Goal: Information Seeking & Learning: Learn about a topic

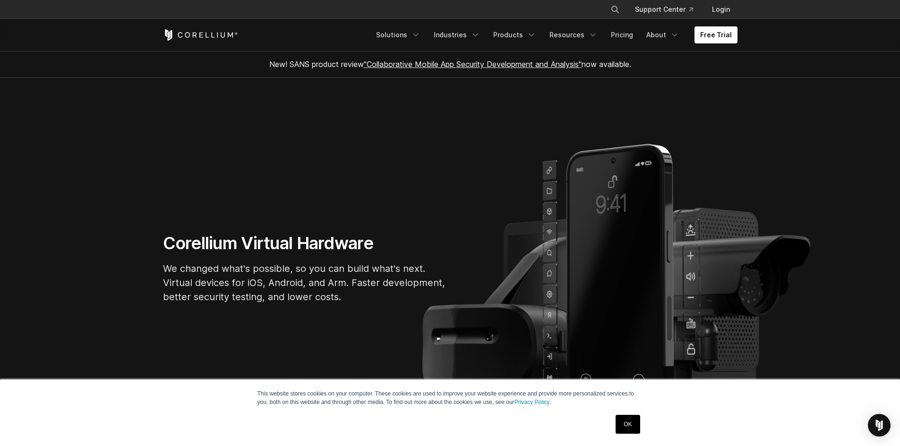
click at [633, 420] on link "OK" at bounding box center [628, 424] width 24 height 19
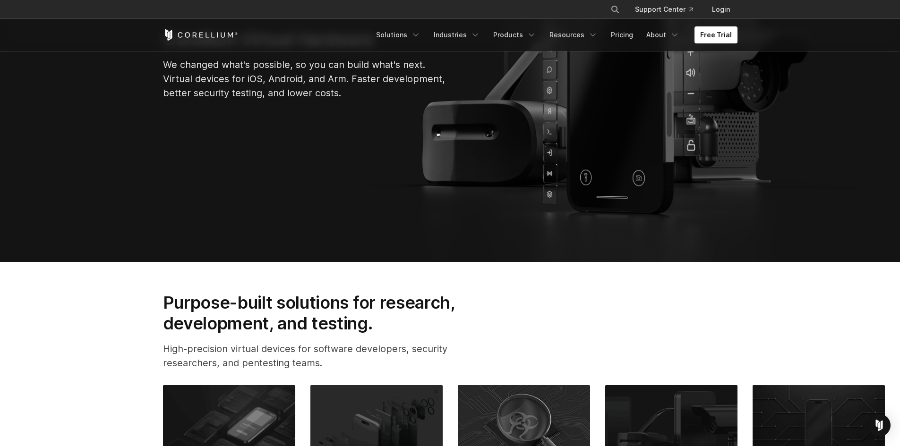
scroll to position [206, 0]
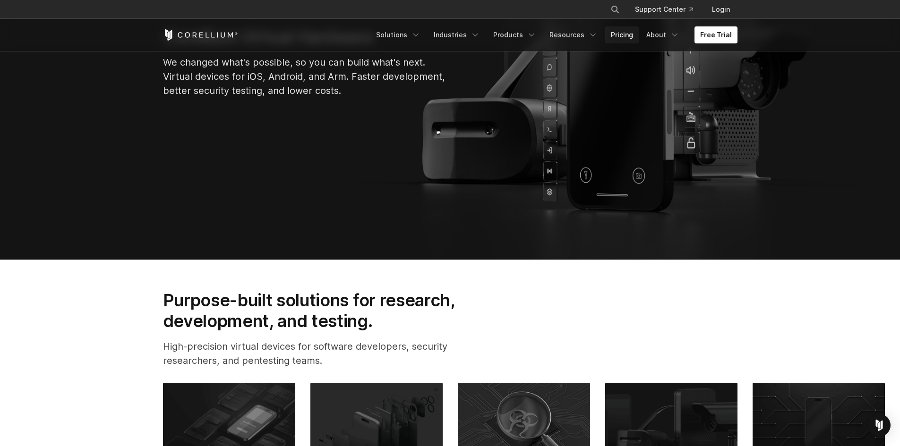
click at [620, 33] on link "Pricing" at bounding box center [622, 34] width 34 height 17
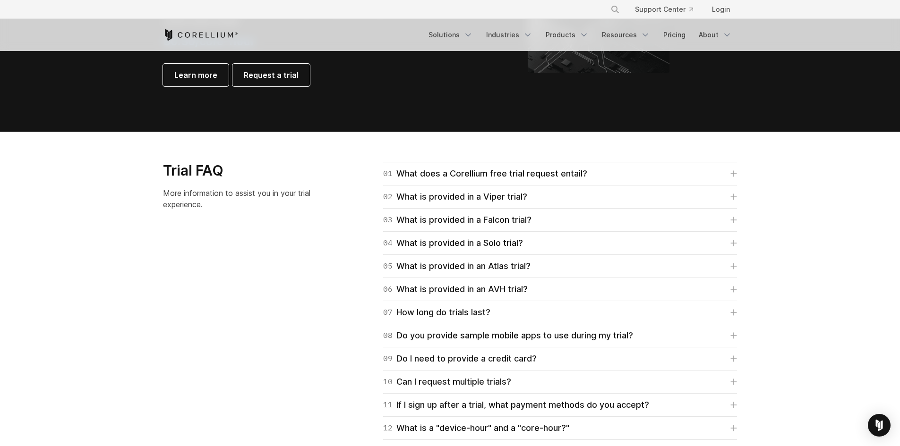
scroll to position [1261, 0]
click at [666, 29] on link "Pricing" at bounding box center [675, 34] width 34 height 17
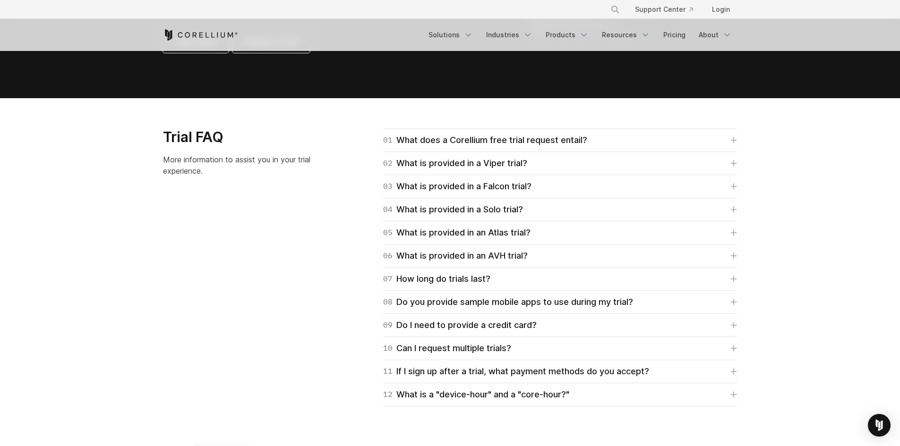
scroll to position [1294, 0]
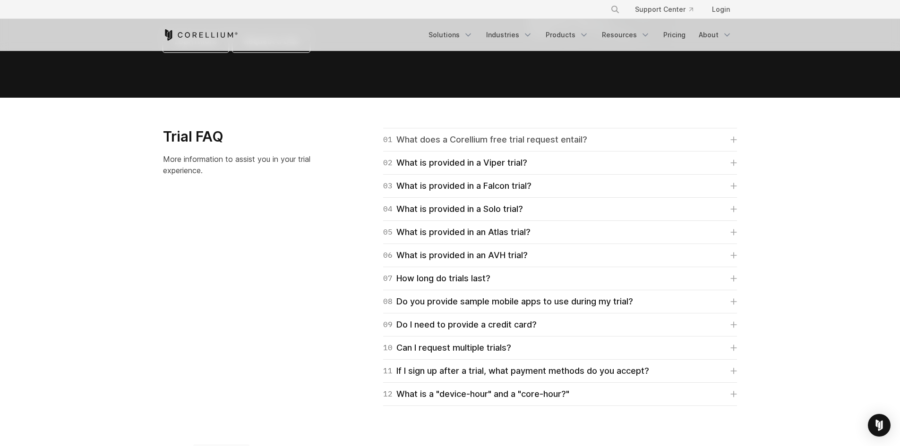
click at [474, 142] on div "01 What does a Corellium free trial request entail?" at bounding box center [485, 139] width 204 height 13
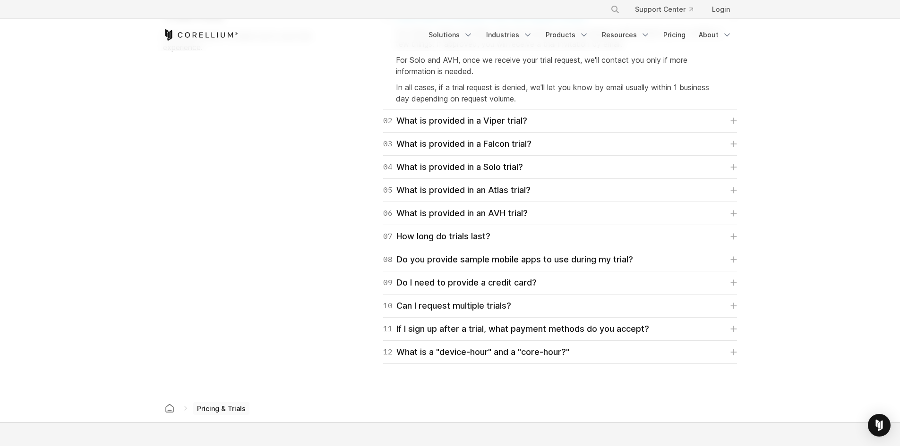
scroll to position [1421, 0]
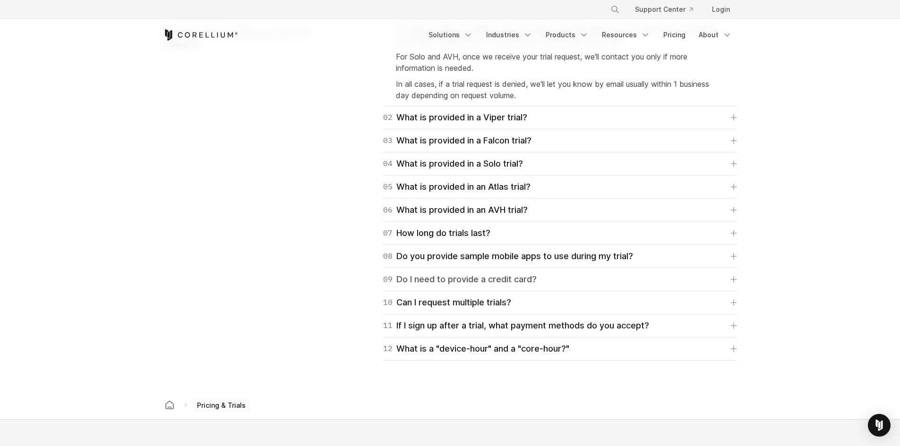
click at [623, 277] on link "09 Do I need to provide a credit card?" at bounding box center [560, 279] width 354 height 13
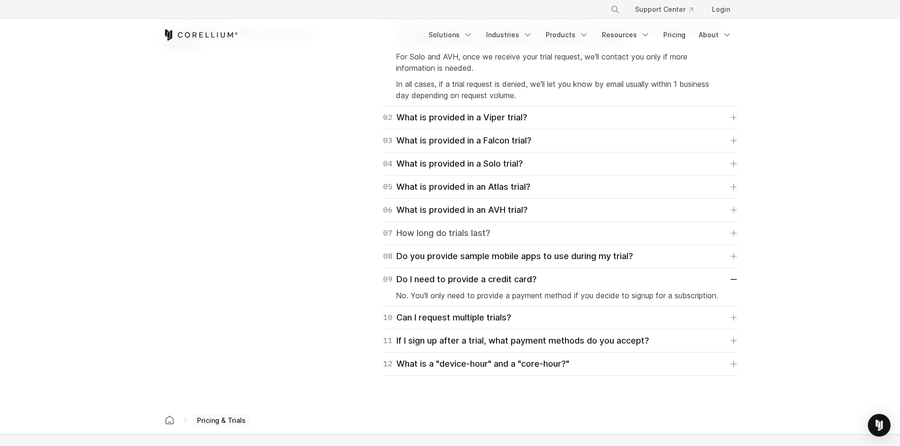
click at [639, 234] on link "07 How long do trials last?" at bounding box center [560, 233] width 354 height 13
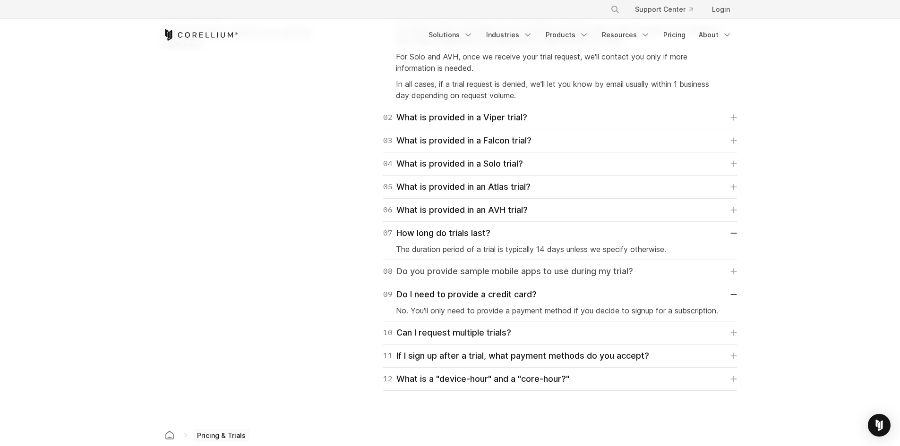
click at [663, 268] on link "08 Do you provide sample mobile apps to use during my trial?" at bounding box center [560, 271] width 354 height 13
